Goal: Transaction & Acquisition: Purchase product/service

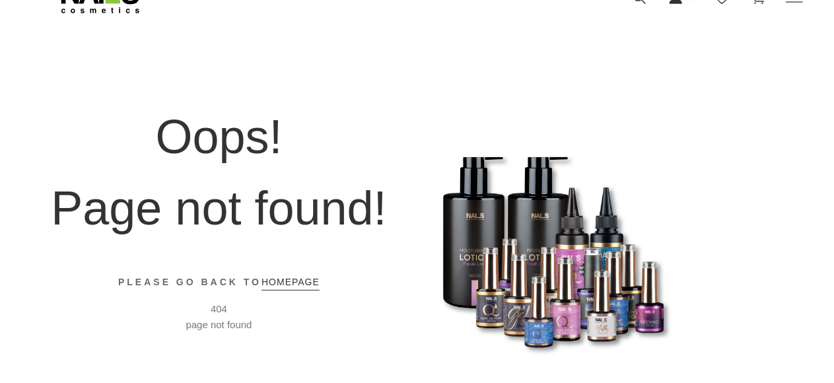
scroll to position [92, 0]
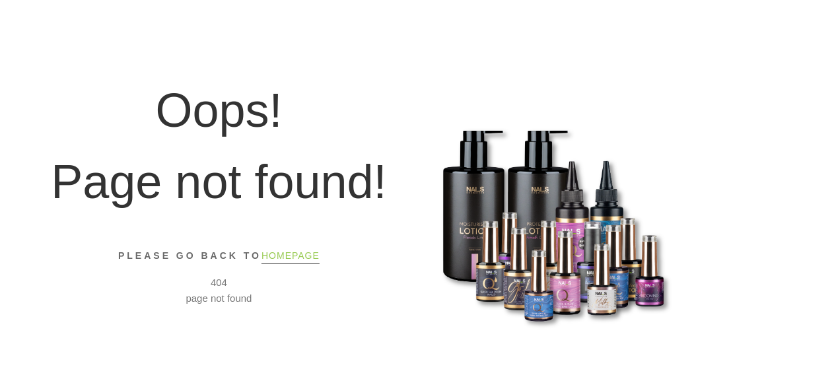
click at [284, 257] on link "homepage" at bounding box center [290, 256] width 58 height 17
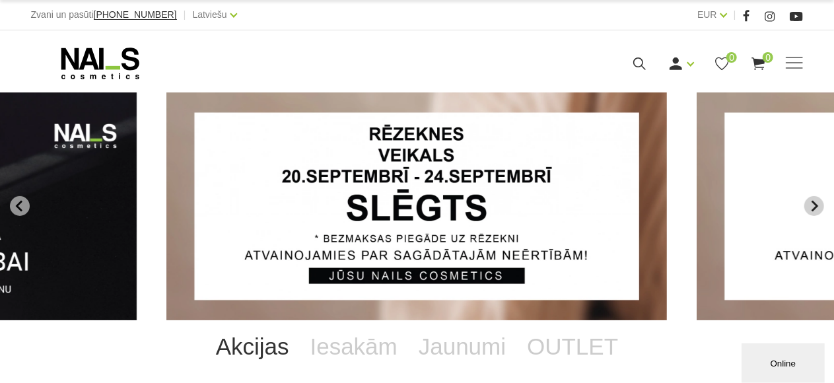
click at [818, 207] on icon "Next slide" at bounding box center [814, 206] width 12 height 12
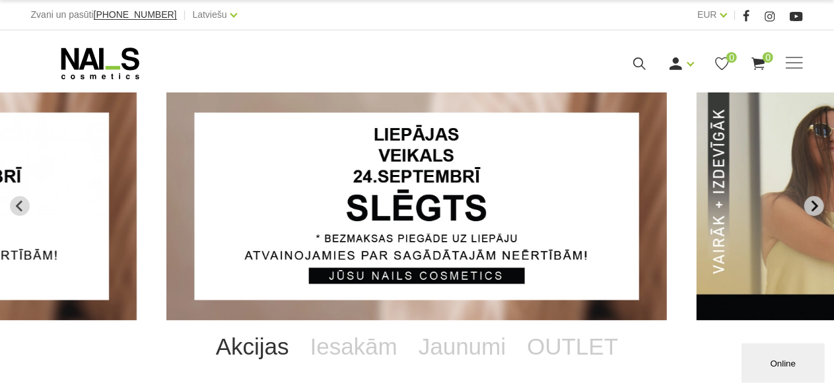
click at [818, 207] on icon "Next slide" at bounding box center [814, 206] width 12 height 12
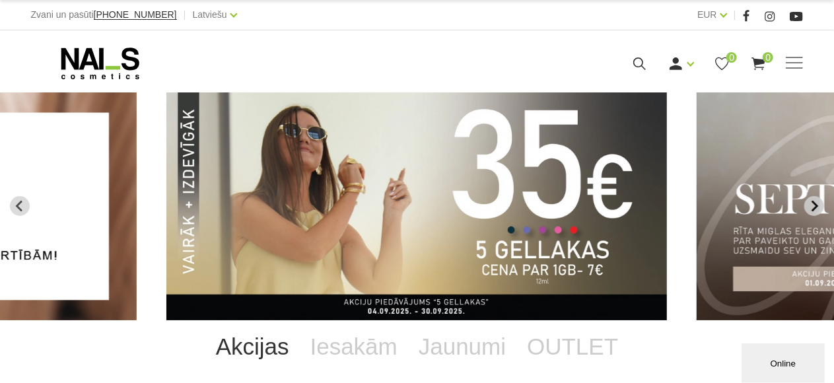
click at [818, 207] on icon "Next slide" at bounding box center [814, 206] width 12 height 12
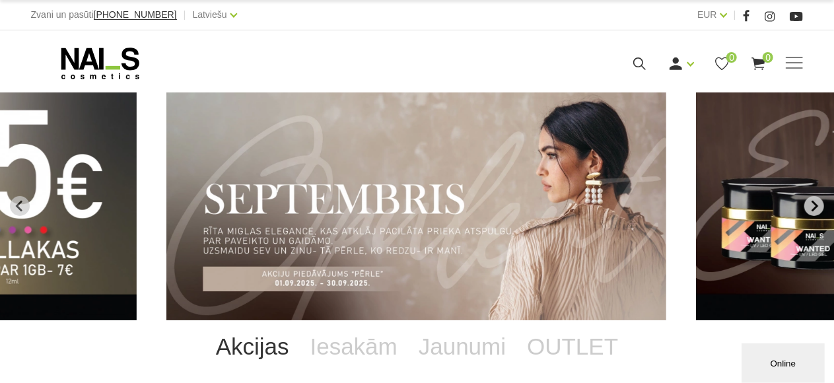
click at [818, 207] on icon "Next slide" at bounding box center [814, 206] width 12 height 12
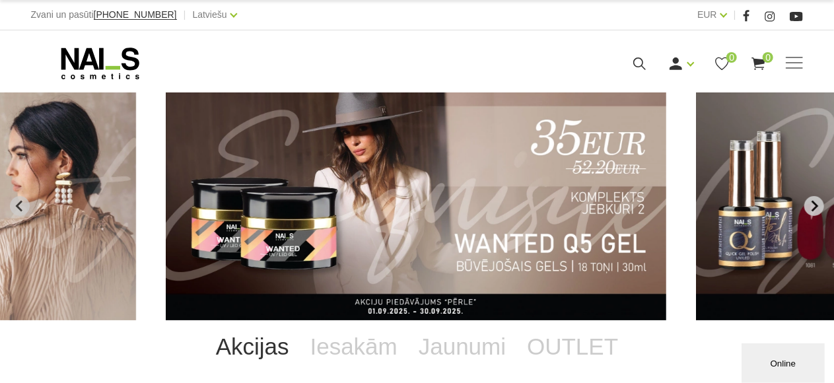
click at [817, 207] on icon "Next slide" at bounding box center [814, 206] width 7 height 11
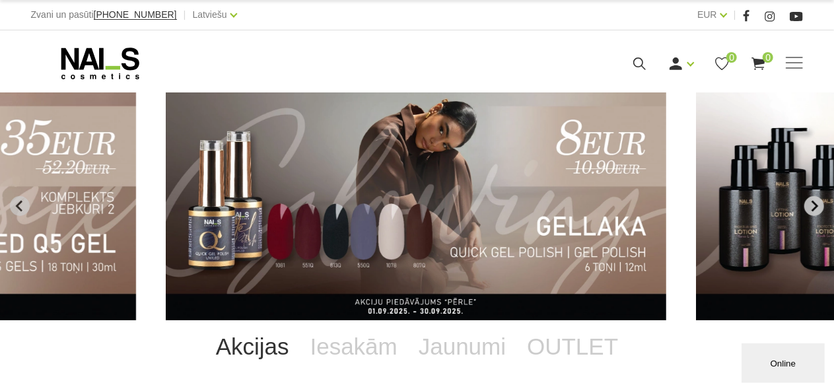
click at [817, 207] on icon "Next slide" at bounding box center [814, 206] width 7 height 11
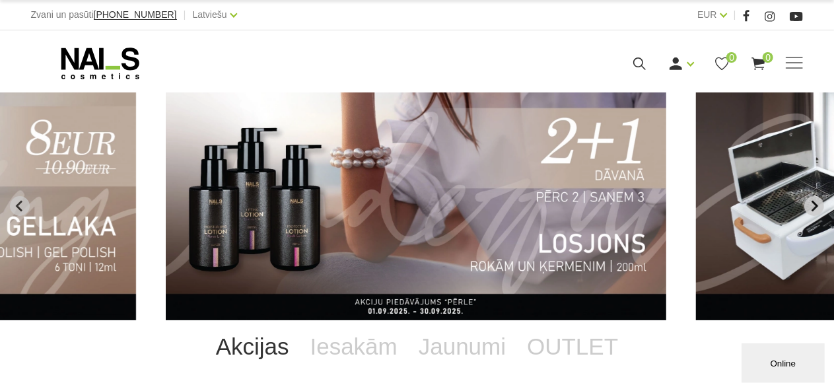
click at [817, 207] on icon "Next slide" at bounding box center [814, 206] width 7 height 11
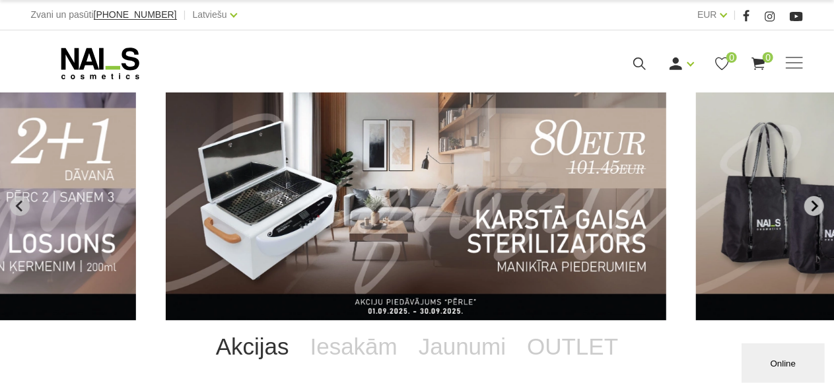
click at [817, 207] on icon "Next slide" at bounding box center [814, 206] width 7 height 11
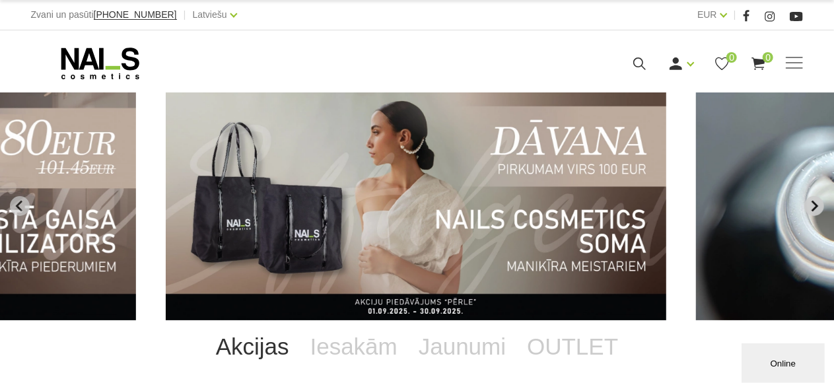
click at [817, 207] on icon "Next slide" at bounding box center [814, 206] width 7 height 11
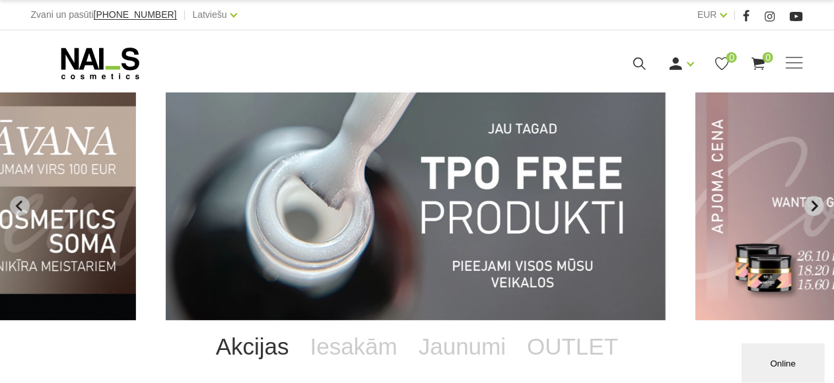
click at [817, 207] on icon "Next slide" at bounding box center [814, 206] width 7 height 11
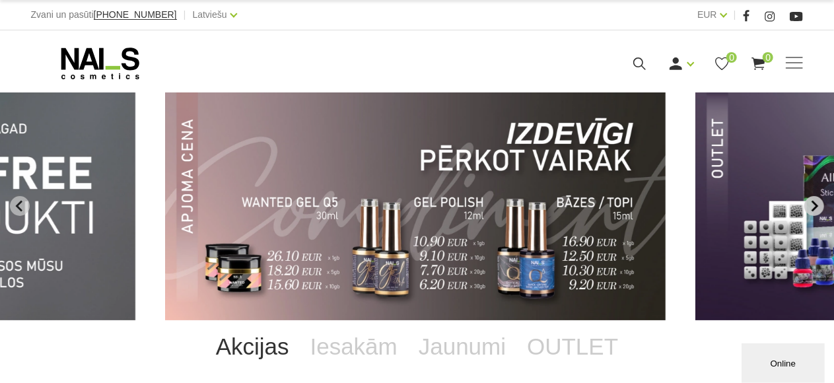
click at [815, 207] on icon "Next slide" at bounding box center [814, 206] width 7 height 11
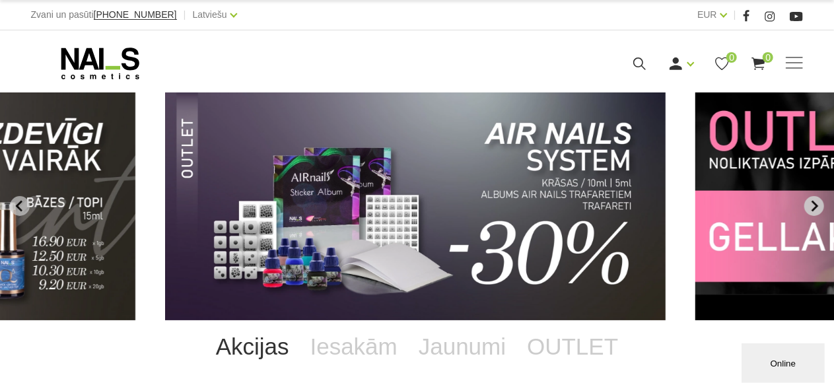
click at [815, 207] on icon "Next slide" at bounding box center [814, 206] width 7 height 11
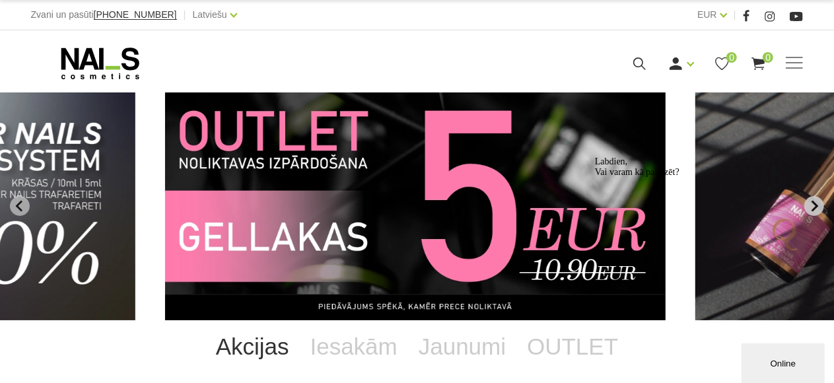
click at [814, 177] on div "Labdien, Vai varam kā palīdzēt?" at bounding box center [713, 166] width 238 height 21
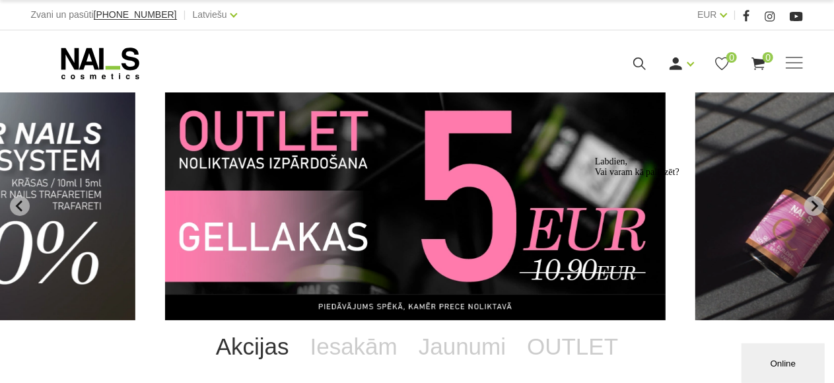
click at [413, 160] on img "13 of 14" at bounding box center [415, 206] width 500 height 228
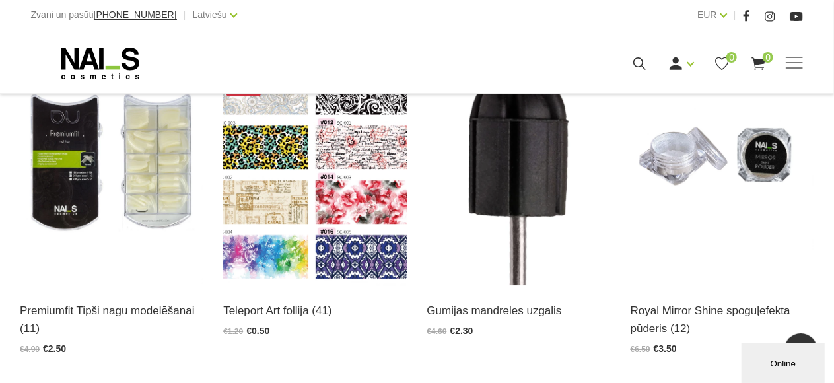
scroll to position [2178, 0]
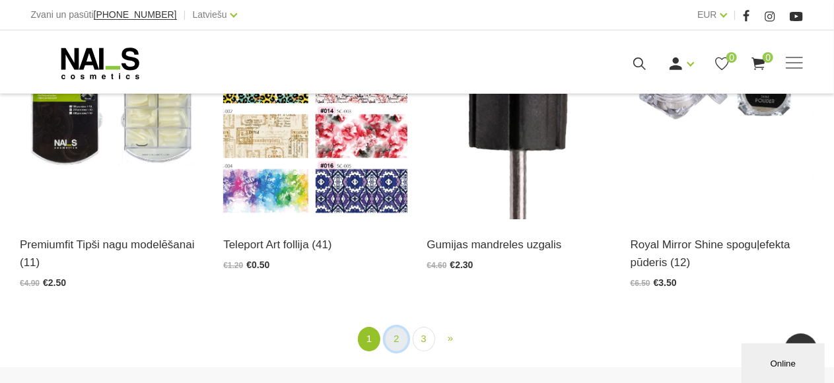
click at [399, 339] on link "2" at bounding box center [396, 339] width 22 height 24
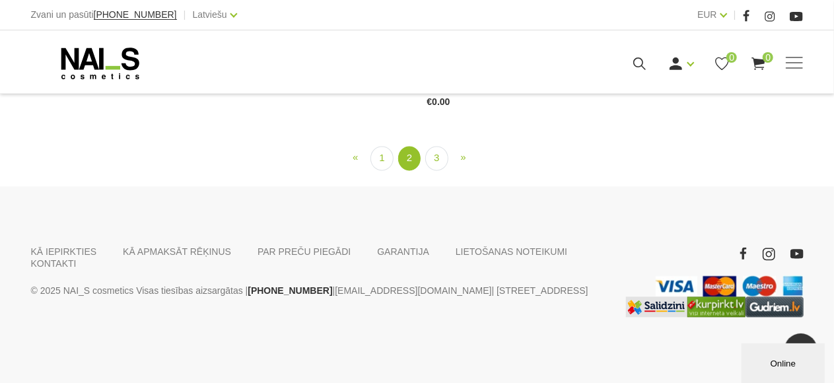
scroll to position [2125, 0]
click at [437, 170] on link "3" at bounding box center [436, 158] width 22 height 24
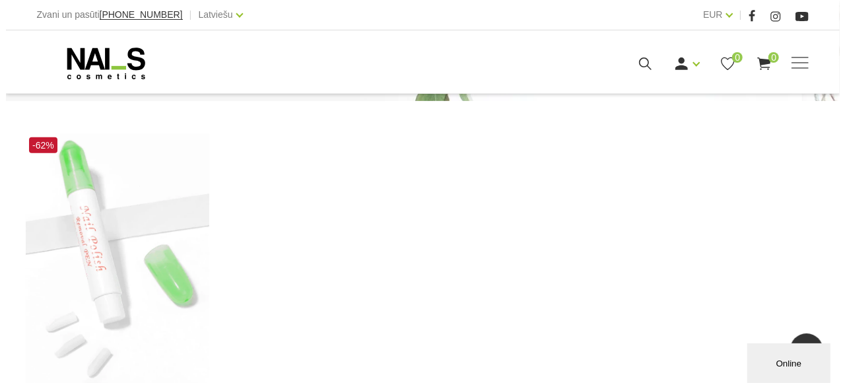
scroll to position [143, 0]
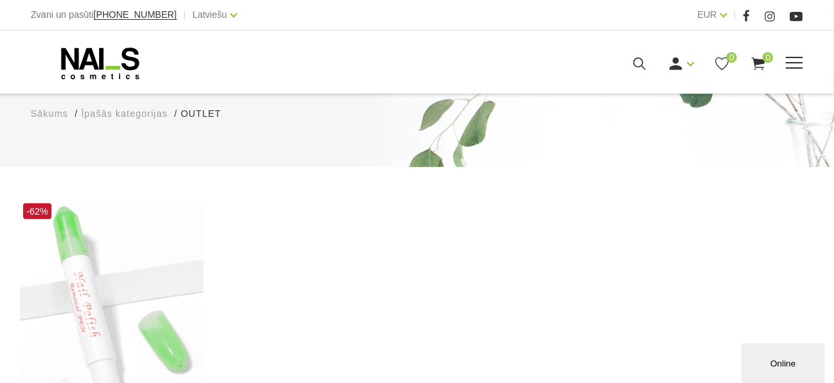
click at [640, 62] on icon at bounding box center [639, 63] width 17 height 17
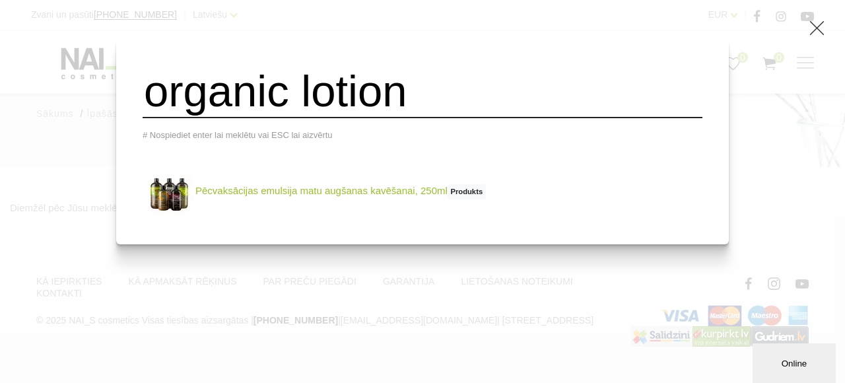
type input "organic lotion"
click at [195, 206] on img at bounding box center [169, 191] width 53 height 53
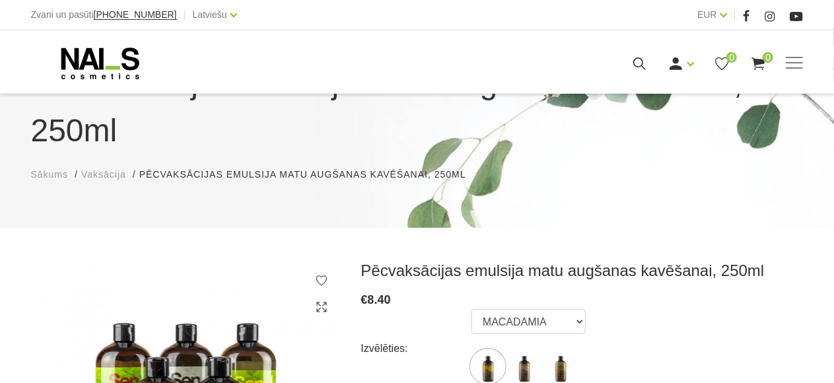
scroll to position [198, 0]
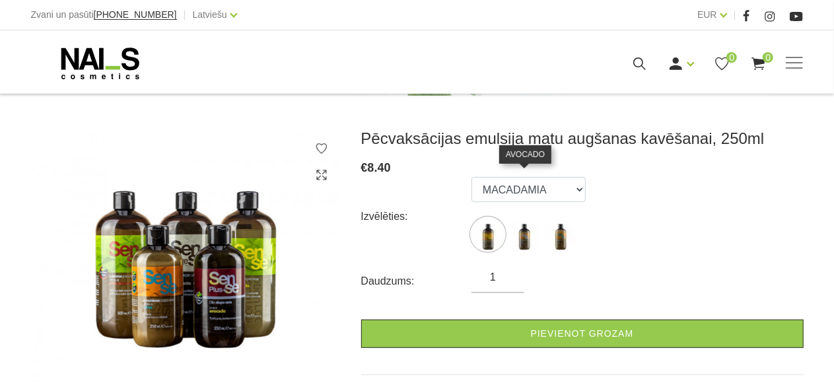
click at [527, 218] on img at bounding box center [524, 234] width 33 height 33
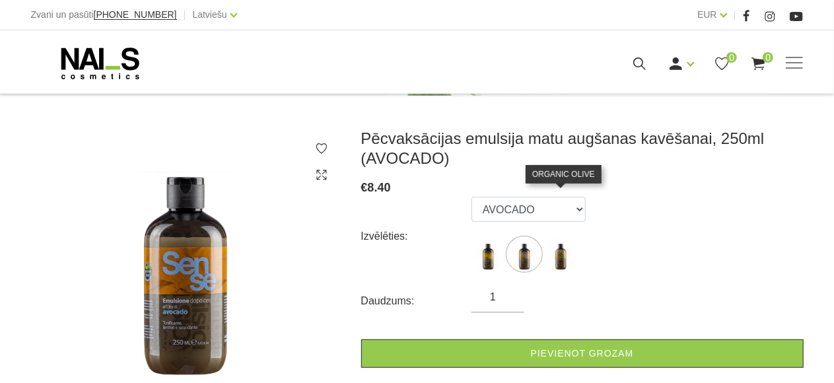
click at [567, 238] on img at bounding box center [560, 254] width 33 height 33
select select "4943"
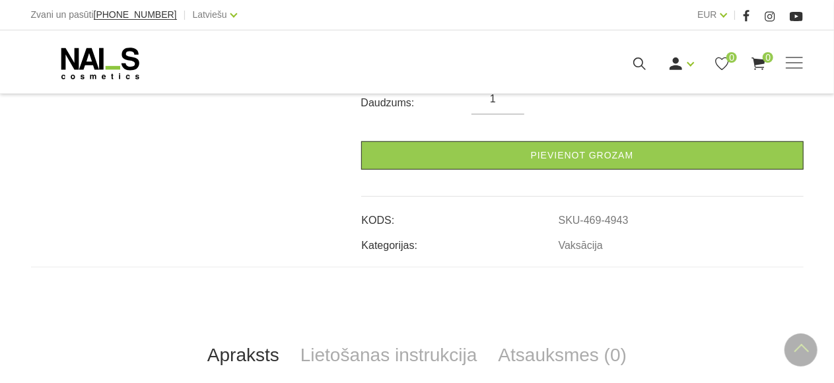
scroll to position [462, 0]
